Goal: Download file/media

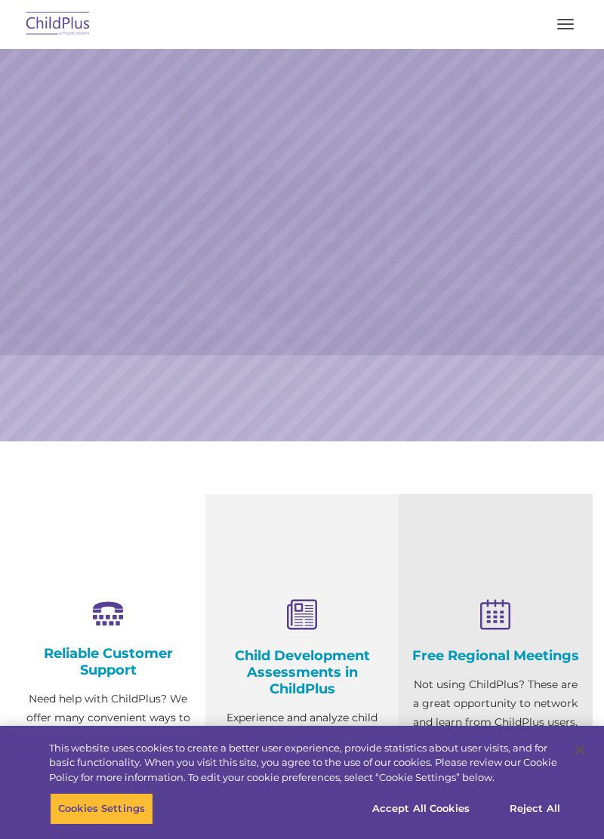
select select "MEDIUM"
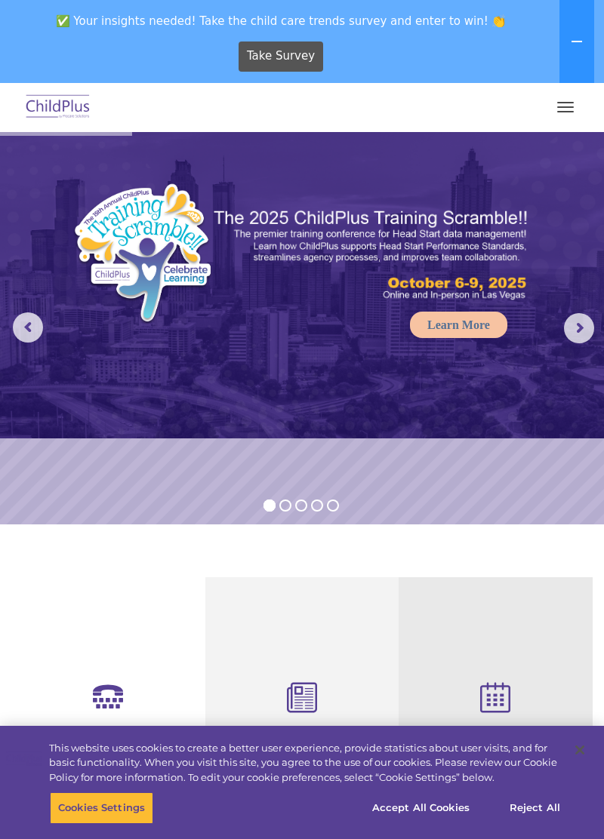
click at [564, 112] on span "button" at bounding box center [565, 112] width 17 height 2
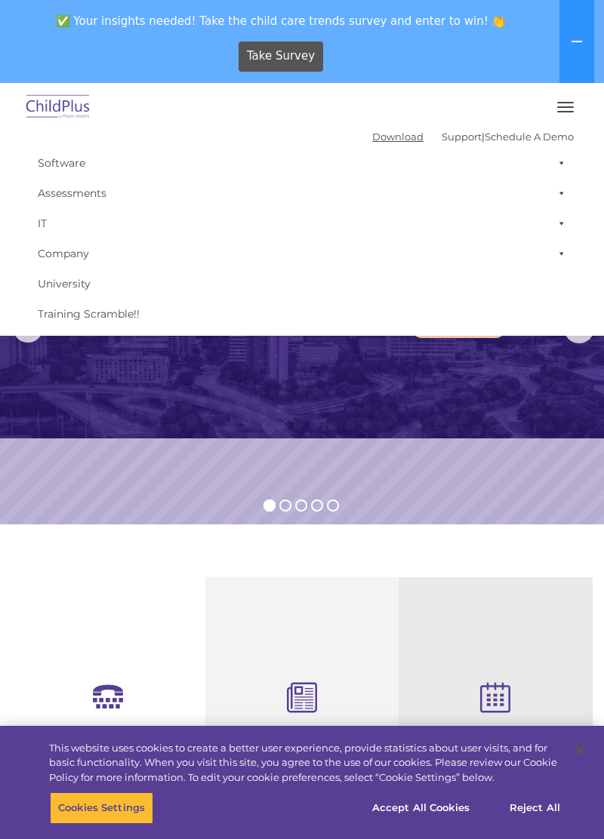
click at [372, 137] on link "Download" at bounding box center [397, 137] width 51 height 12
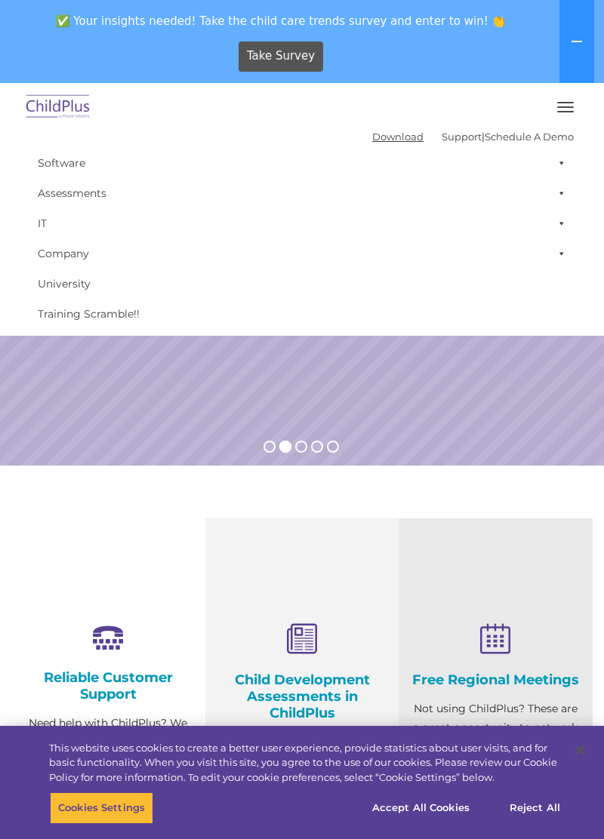
scroll to position [54, 0]
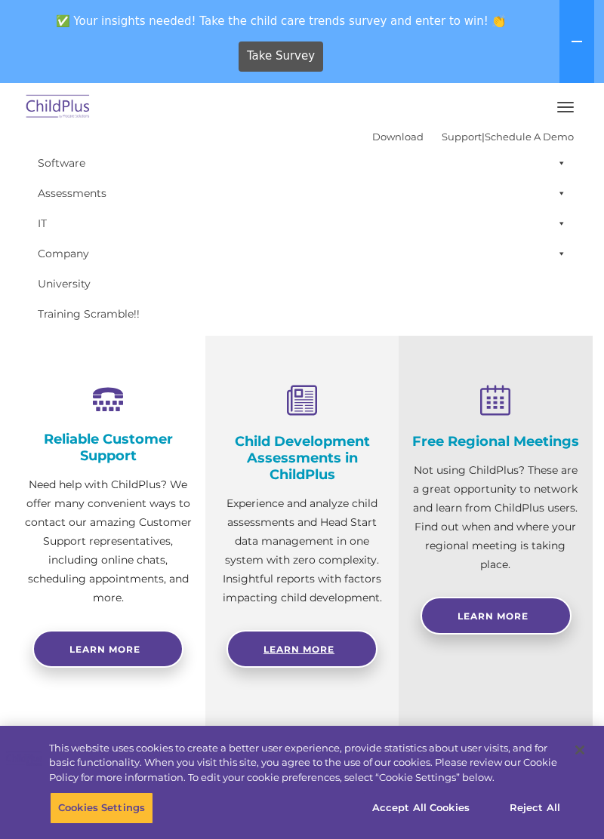
click at [294, 641] on link "Learn More" at bounding box center [301, 649] width 151 height 38
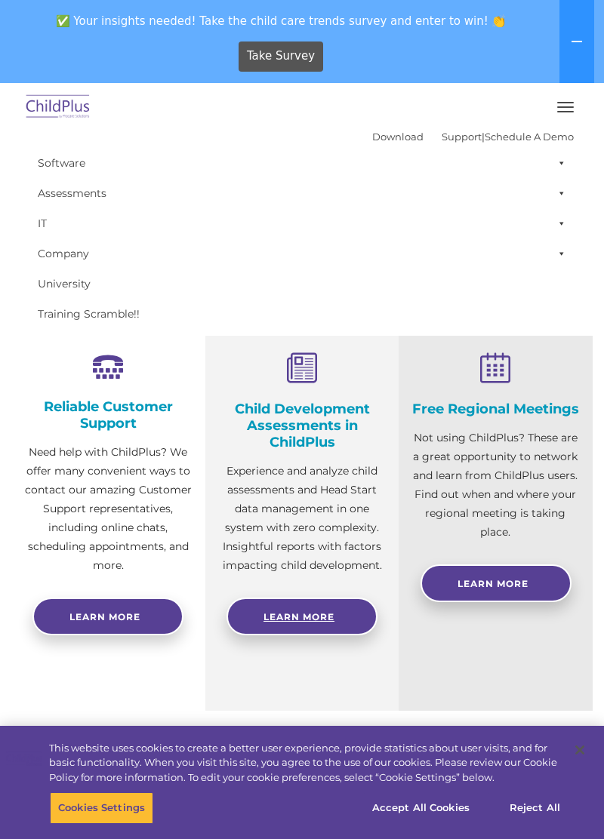
scroll to position [370, 0]
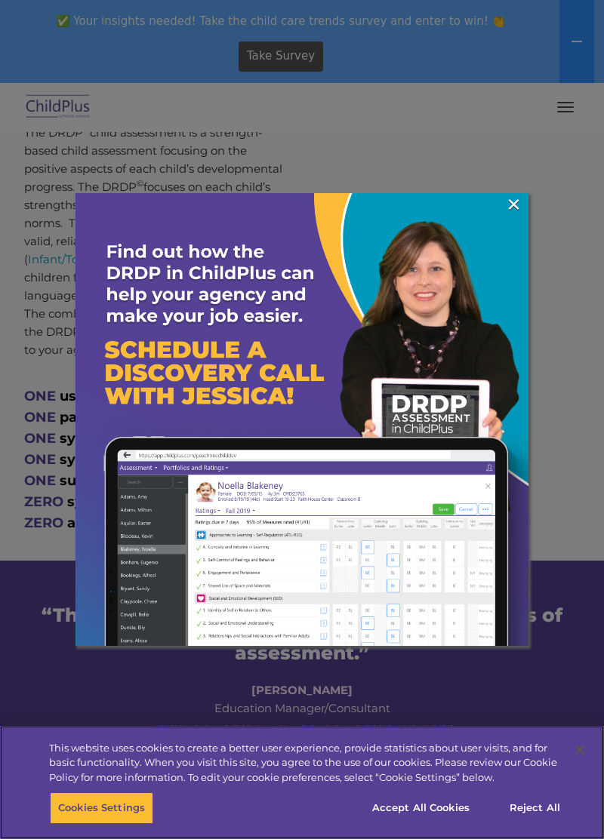
scroll to position [901, 0]
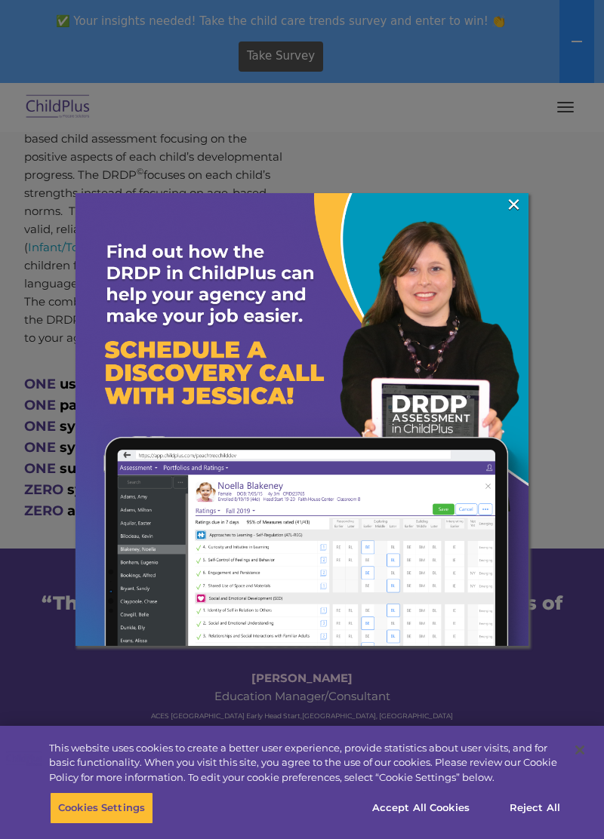
click at [514, 228] on img at bounding box center [301, 419] width 453 height 453
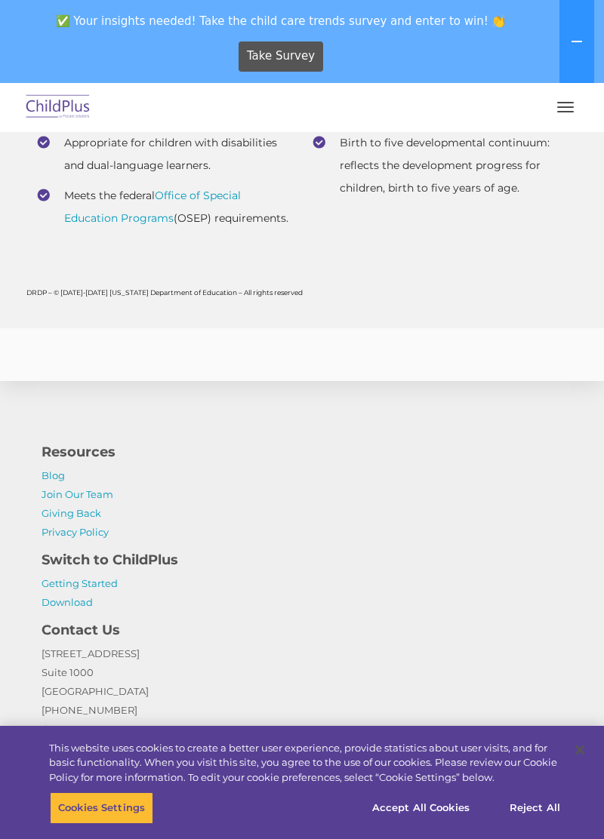
scroll to position [7357, 0]
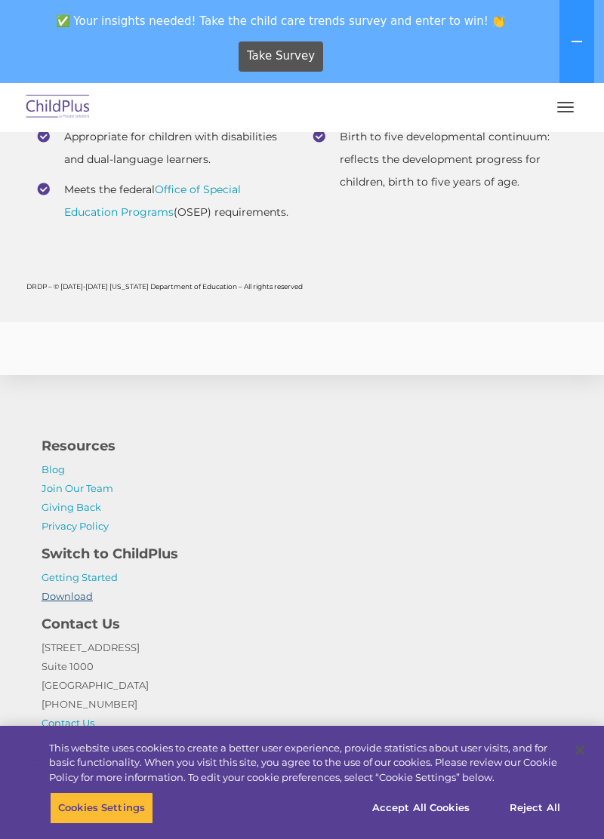
click at [63, 602] on link "Download" at bounding box center [67, 596] width 51 height 12
